Goal: Information Seeking & Learning: Stay updated

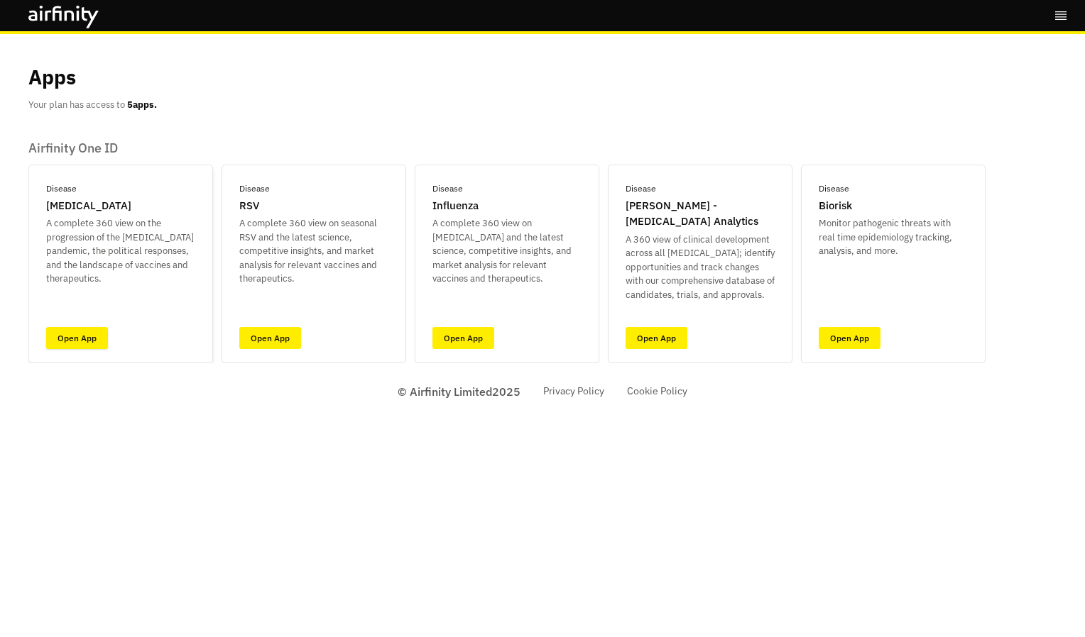
click at [62, 339] on link "Open App" at bounding box center [77, 338] width 62 height 22
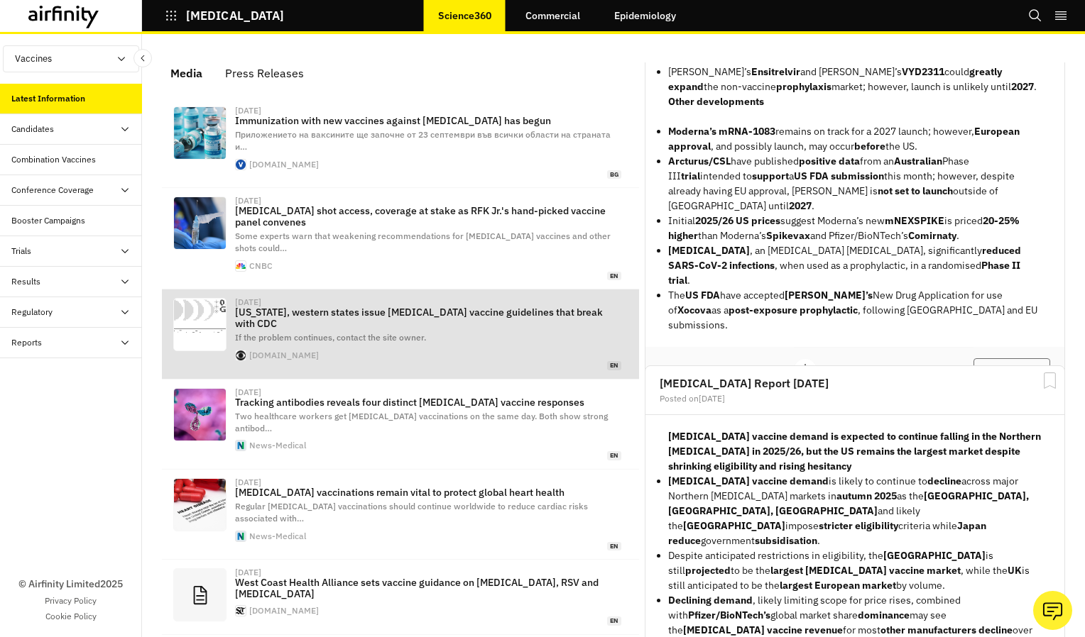
click at [533, 307] on p "[US_STATE], western states issue [MEDICAL_DATA] vaccine guidelines that break w…" at bounding box center [428, 318] width 386 height 23
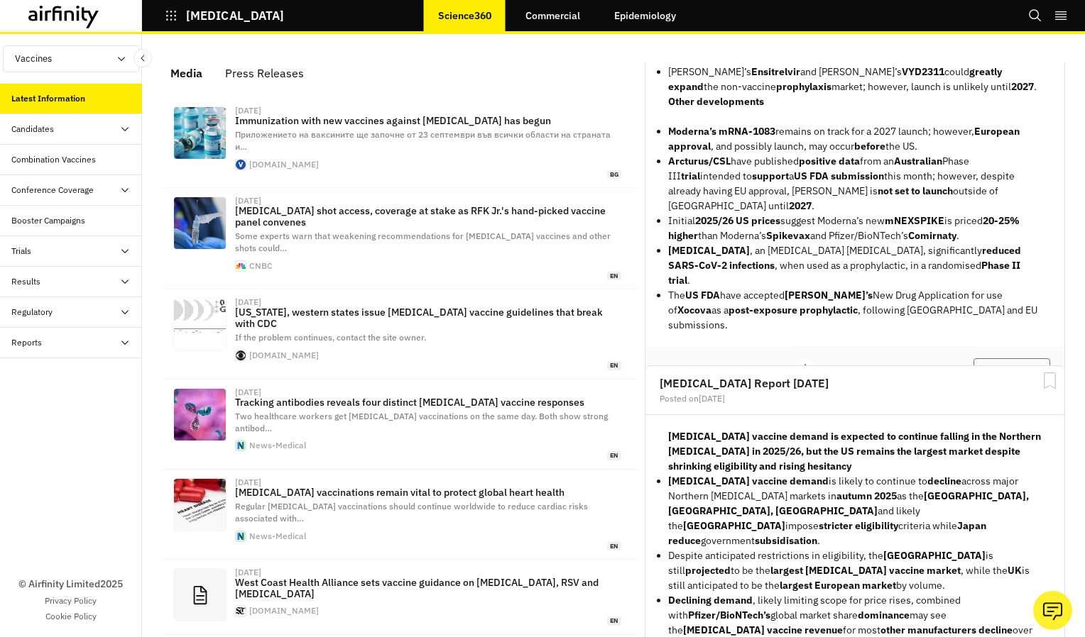
click at [67, 16] on icon at bounding box center [63, 17] width 71 height 23
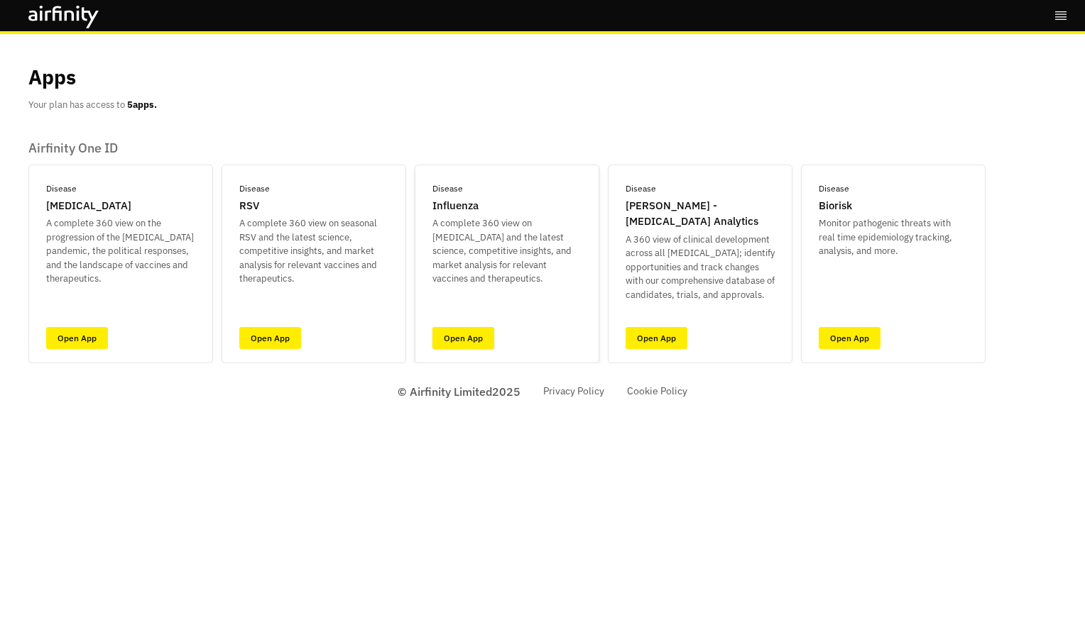
click at [477, 346] on link "Open App" at bounding box center [463, 338] width 62 height 22
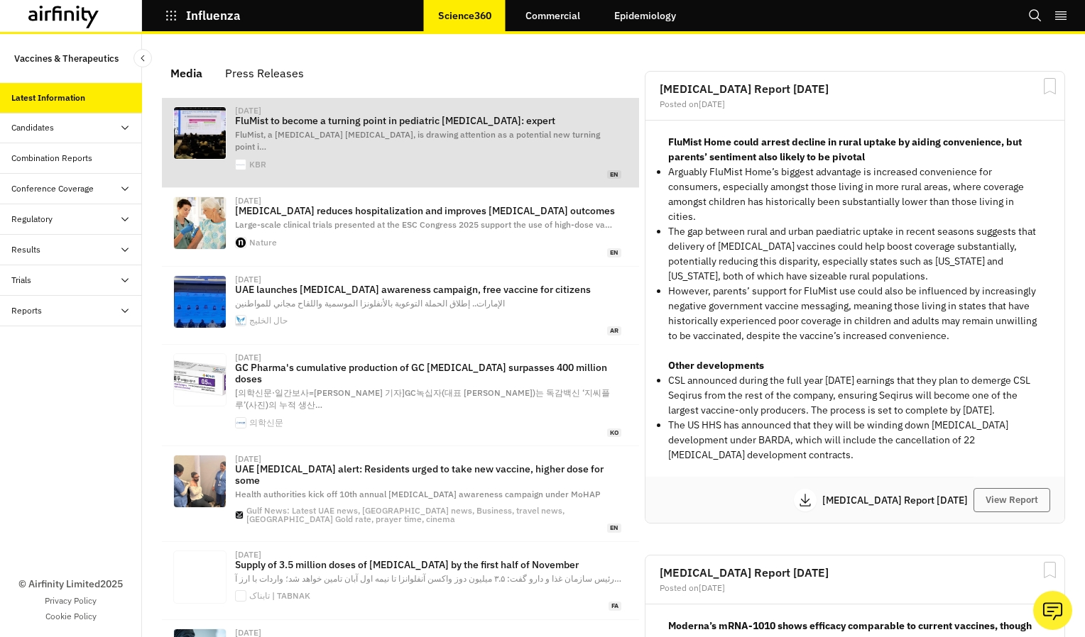
click at [515, 137] on span "FluMist, a nasal spray influenza vaccine, is drawing attention as a potential n…" at bounding box center [417, 140] width 365 height 23
